Goal: Task Accomplishment & Management: Complete application form

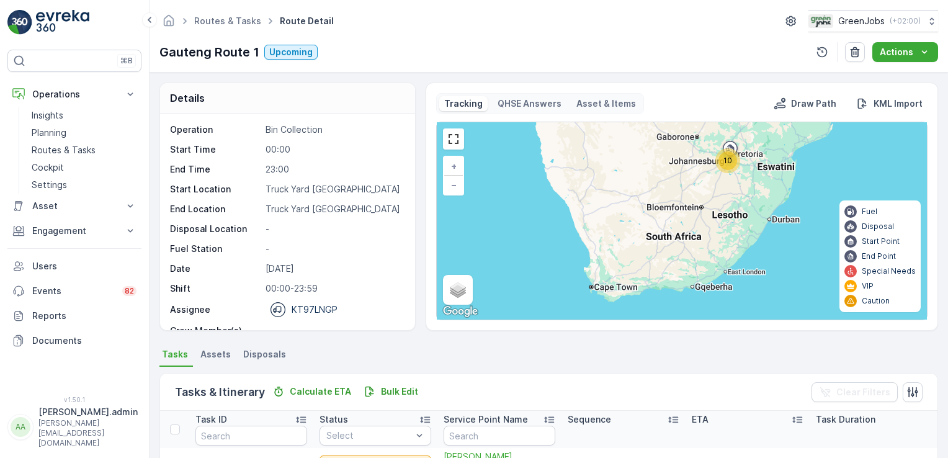
scroll to position [318, 0]
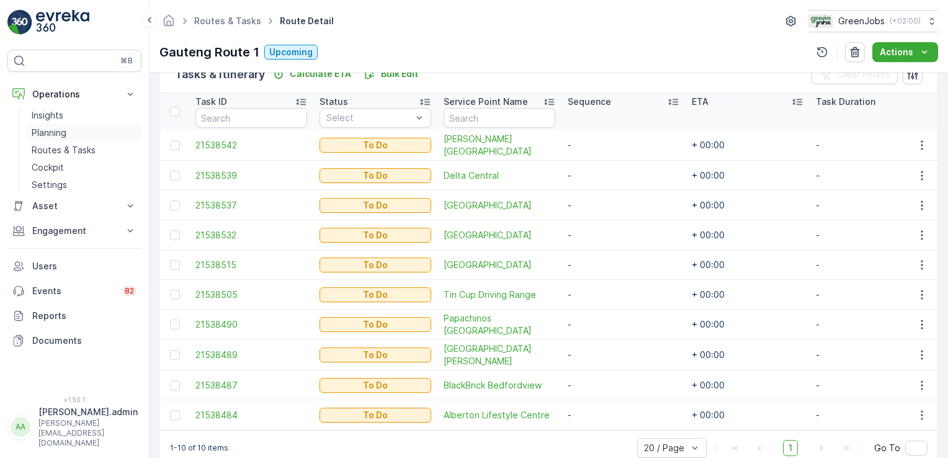
click at [47, 135] on p "Planning" at bounding box center [49, 133] width 35 height 12
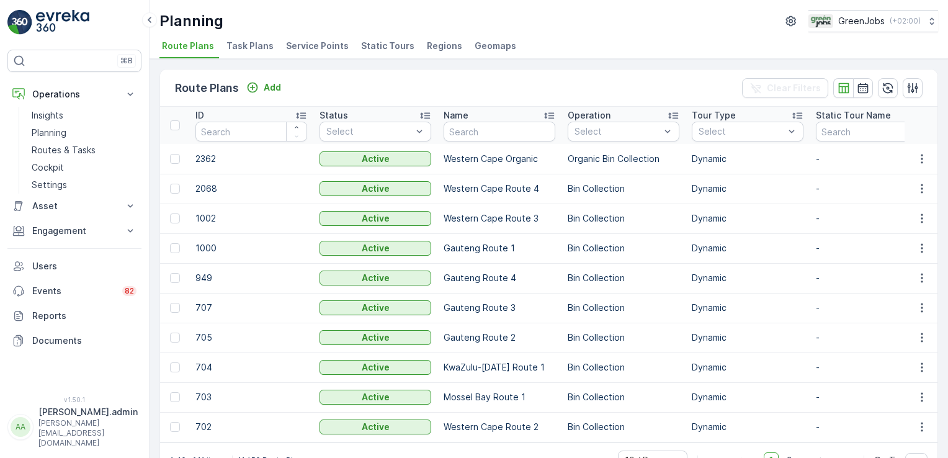
click at [325, 43] on span "Service Points" at bounding box center [317, 46] width 63 height 12
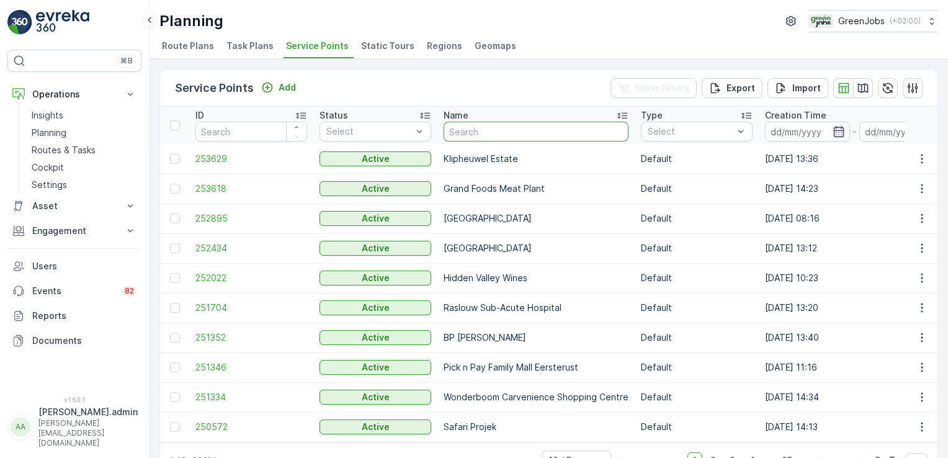
click at [521, 127] on input "text" at bounding box center [536, 132] width 185 height 20
type input "[PERSON_NAME]"
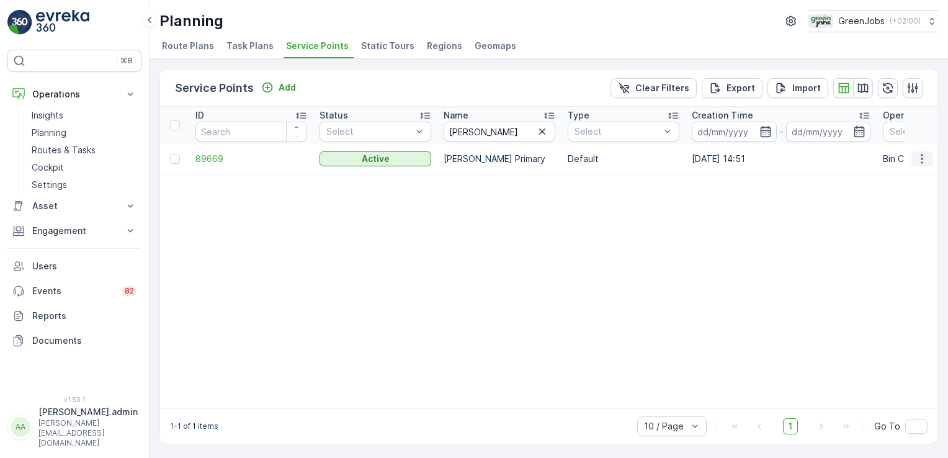
click at [921, 155] on icon "button" at bounding box center [922, 158] width 2 height 9
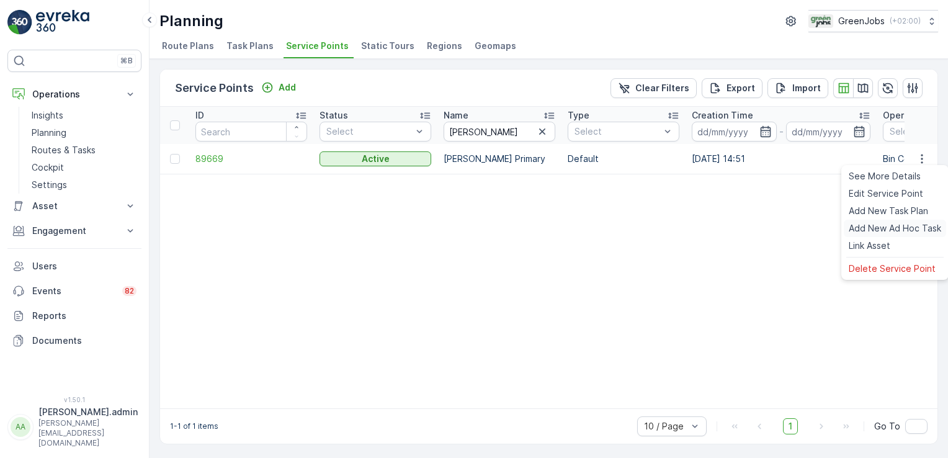
click at [902, 232] on span "Add New Ad Hoc Task" at bounding box center [895, 228] width 92 height 12
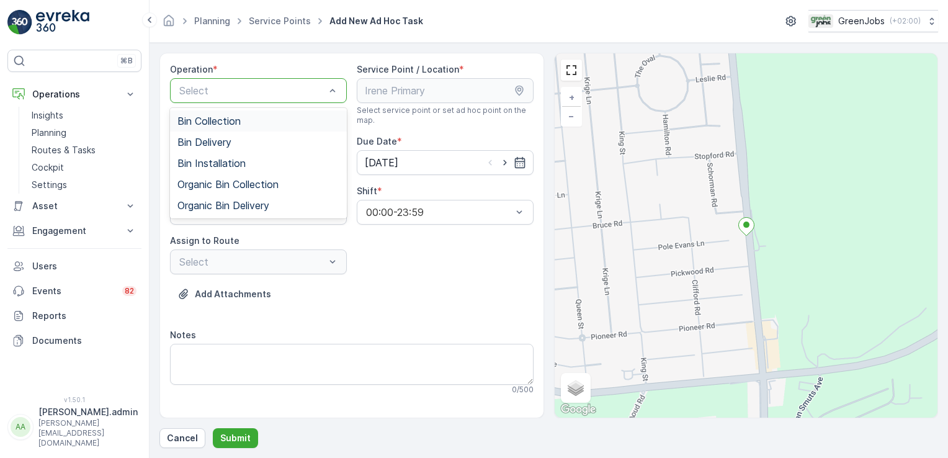
click at [237, 121] on span "Bin Collection" at bounding box center [208, 120] width 63 height 11
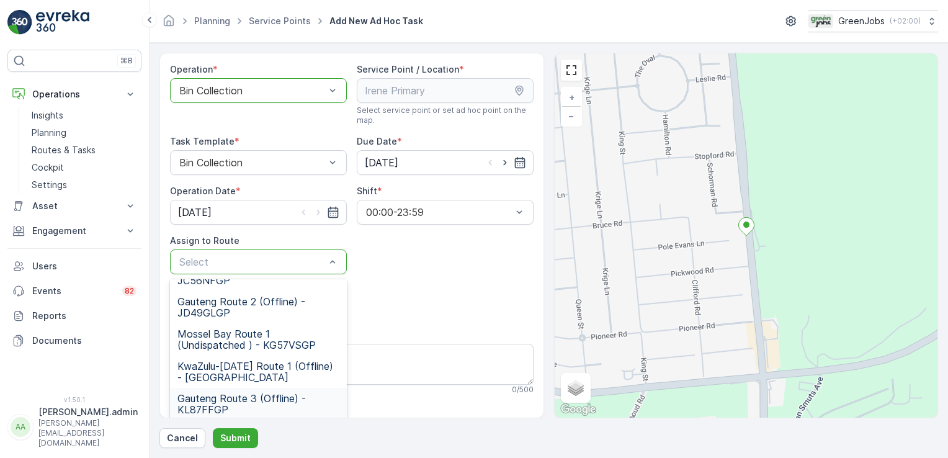
scroll to position [125, 0]
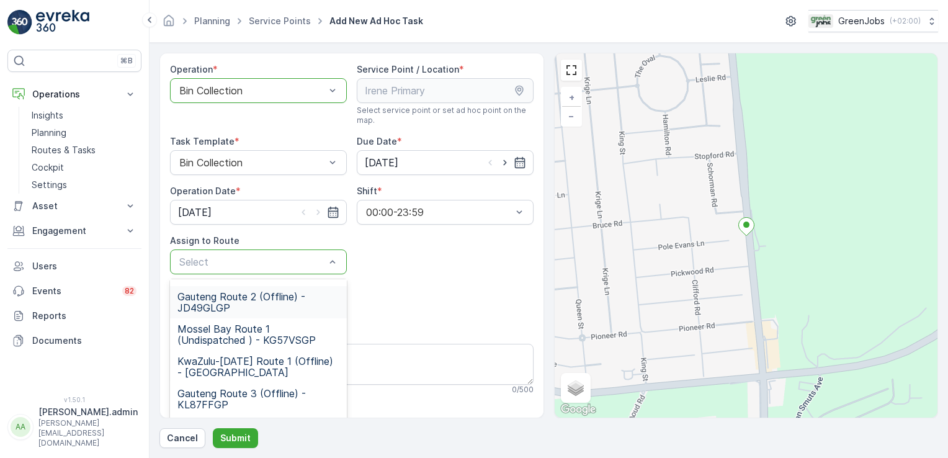
click at [226, 300] on span "Gauteng Route 2 (Offline) - JD49GLGP" at bounding box center [258, 302] width 162 height 22
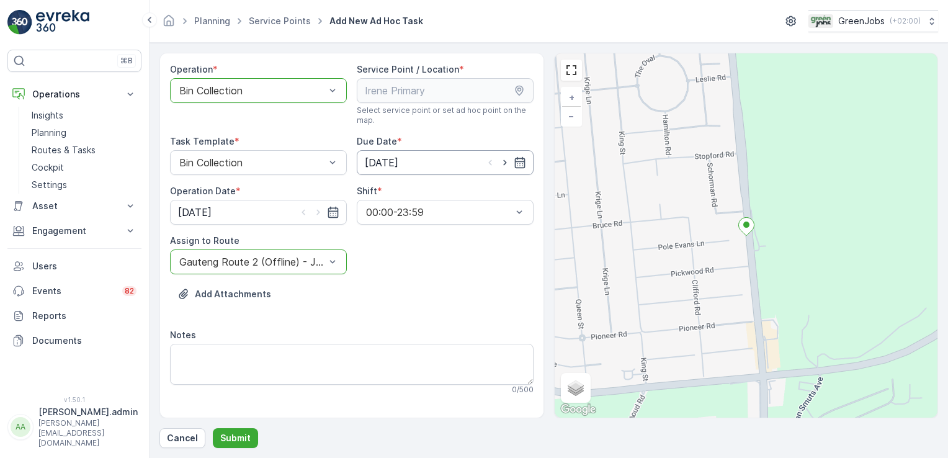
click at [394, 156] on input "[DATE]" at bounding box center [445, 162] width 177 height 25
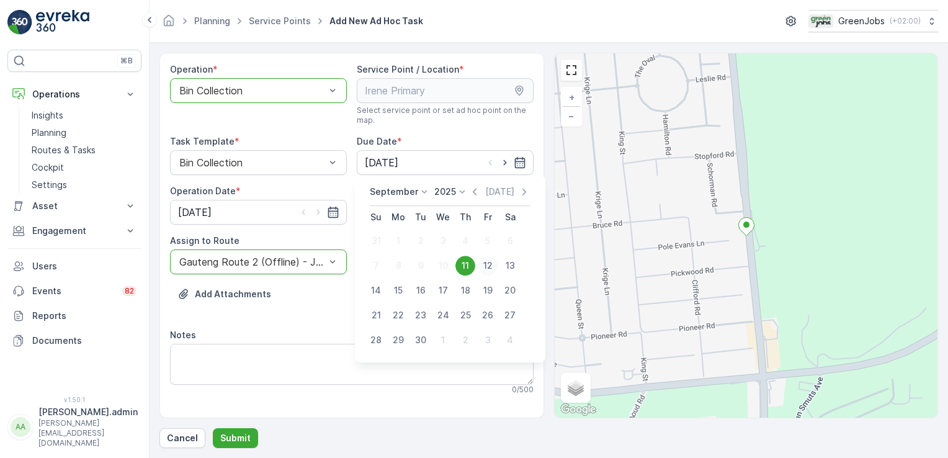
click at [485, 267] on div "12" at bounding box center [488, 266] width 20 height 20
type input "[DATE]"
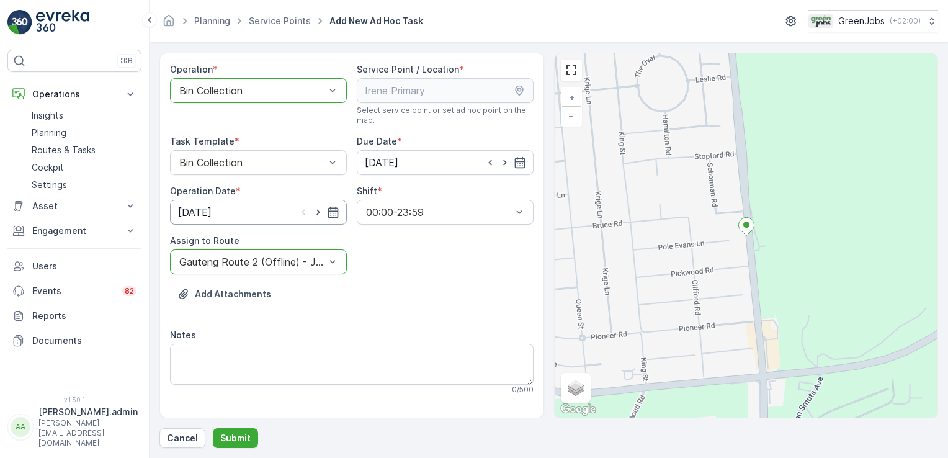
drag, startPoint x: 210, startPoint y: 204, endPoint x: 216, endPoint y: 215, distance: 12.5
click at [210, 205] on input "[DATE]" at bounding box center [258, 212] width 177 height 25
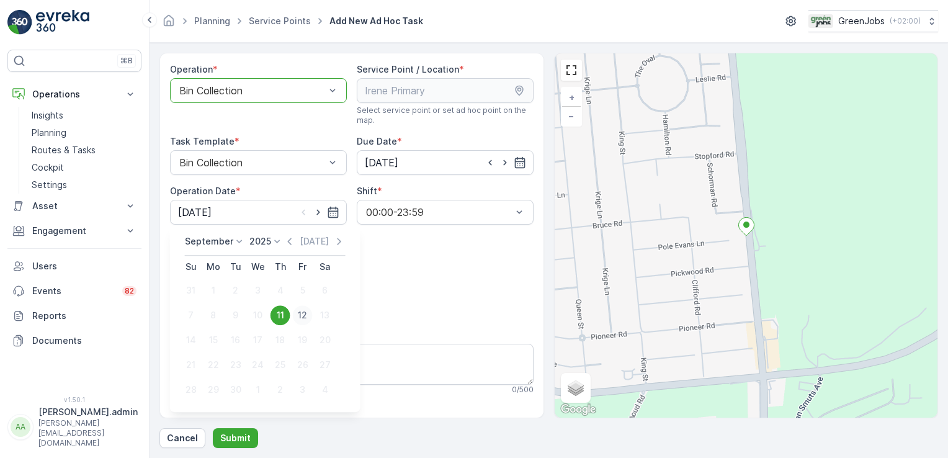
click at [302, 315] on div "12" at bounding box center [303, 315] width 20 height 20
type input "[DATE]"
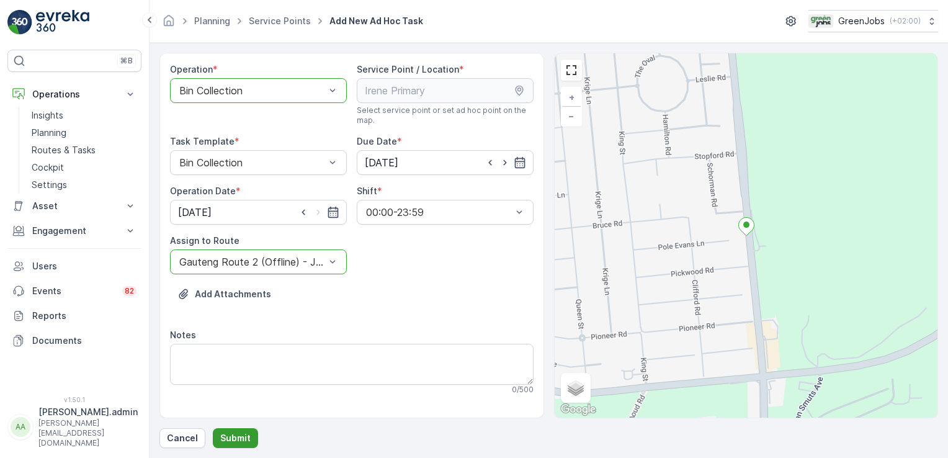
click at [243, 439] on p "Submit" at bounding box center [235, 438] width 30 height 12
